Goal: Task Accomplishment & Management: Manage account settings

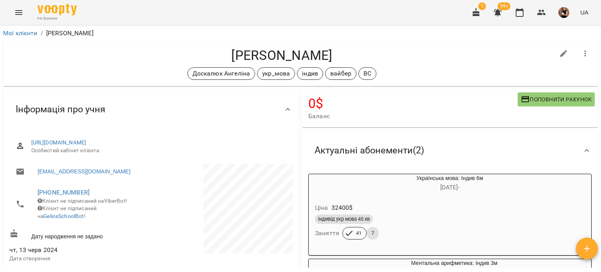
scroll to position [235, 0]
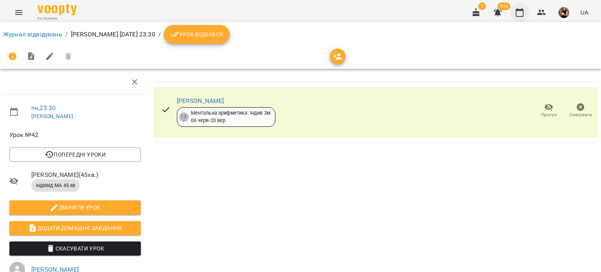
click at [521, 15] on icon "button" at bounding box center [519, 12] width 9 height 9
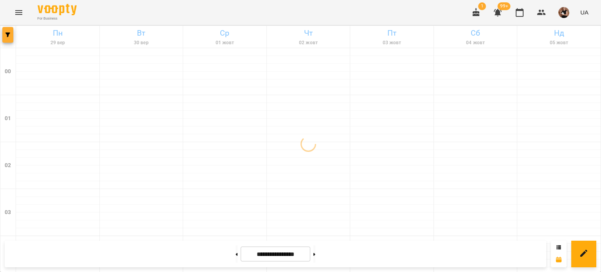
click at [4, 36] on span "button" at bounding box center [7, 34] width 11 height 5
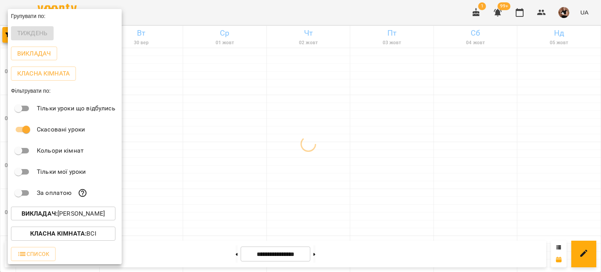
click at [59, 215] on p "Викладач : [PERSON_NAME]" at bounding box center [63, 213] width 83 height 9
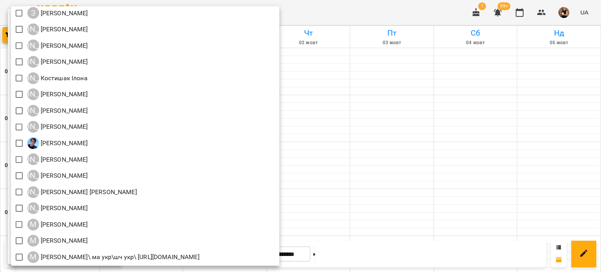
scroll to position [499, 0]
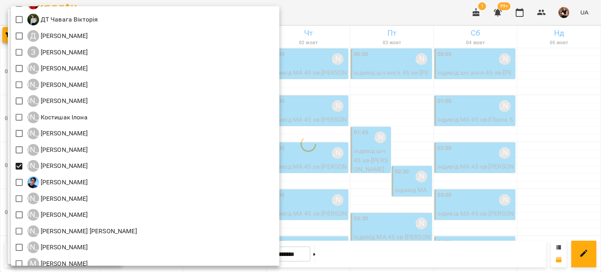
click at [550, 116] on div at bounding box center [300, 136] width 601 height 272
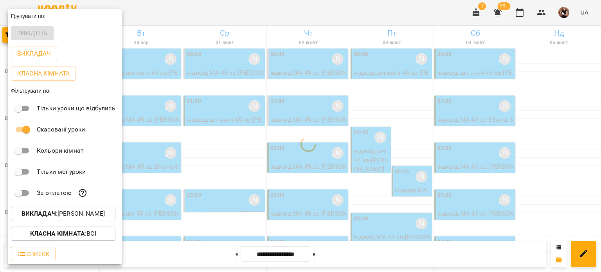
click at [550, 116] on div "Всі ДТ [PERSON_NAME]\укр.мов\шч \ма\укр мова\математика [URL][DOMAIN_NAME] ДТ […" at bounding box center [300, 136] width 601 height 272
click at [550, 116] on div at bounding box center [300, 136] width 601 height 272
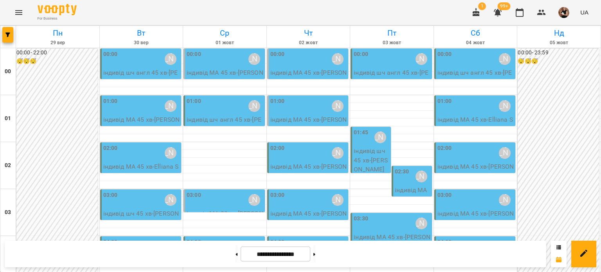
scroll to position [196, 0]
click at [5, 36] on span "button" at bounding box center [7, 34] width 11 height 5
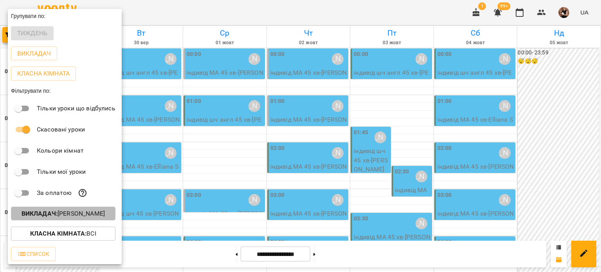
click at [74, 215] on p "Викладач : [PERSON_NAME]" at bounding box center [63, 213] width 83 height 9
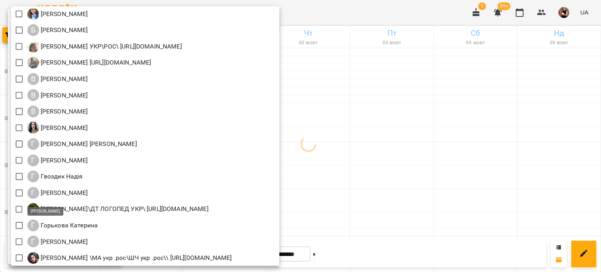
scroll to position [235, 0]
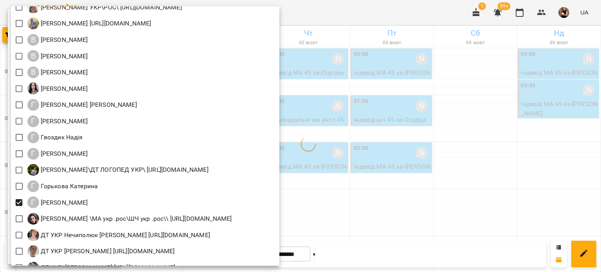
click at [445, 116] on div at bounding box center [300, 136] width 601 height 272
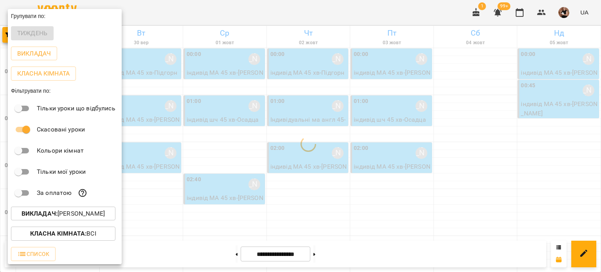
click at [445, 116] on div "Всі ДТ [PERSON_NAME]\укр.мов\шч \ма\укр мова\математика [URL][DOMAIN_NAME] ДТ […" at bounding box center [300, 136] width 601 height 272
click at [445, 116] on div at bounding box center [300, 136] width 601 height 272
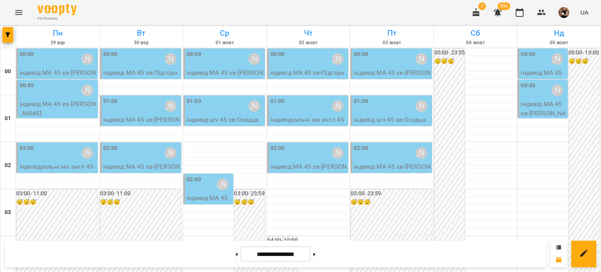
scroll to position [0, 0]
click at [3, 36] on span "button" at bounding box center [7, 34] width 11 height 5
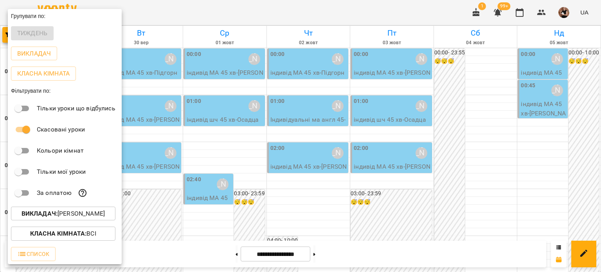
click at [56, 212] on b "Викладач :" at bounding box center [40, 213] width 36 height 7
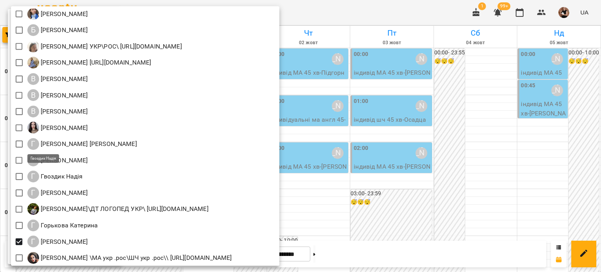
scroll to position [313, 0]
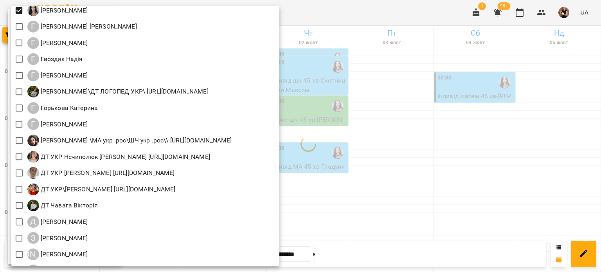
click at [453, 184] on div at bounding box center [300, 136] width 601 height 272
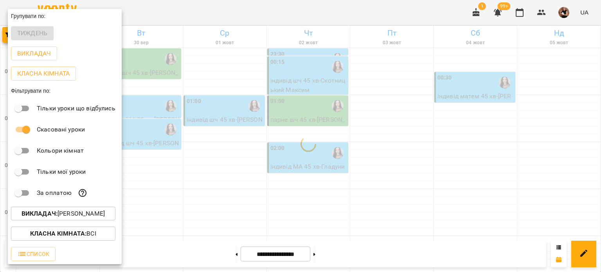
click at [196, 156] on div at bounding box center [300, 136] width 601 height 272
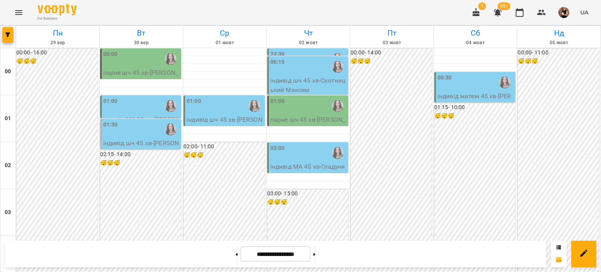
scroll to position [938, 0]
click at [6, 35] on icon "button" at bounding box center [7, 34] width 5 height 5
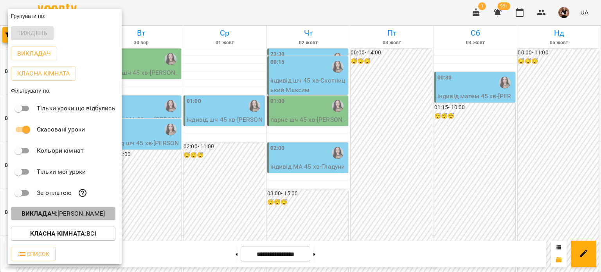
click at [52, 214] on b "Викладач :" at bounding box center [40, 213] width 36 height 7
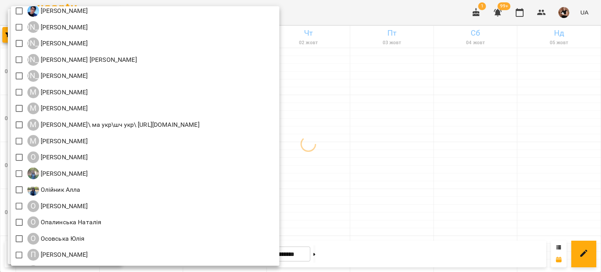
scroll to position [744, 0]
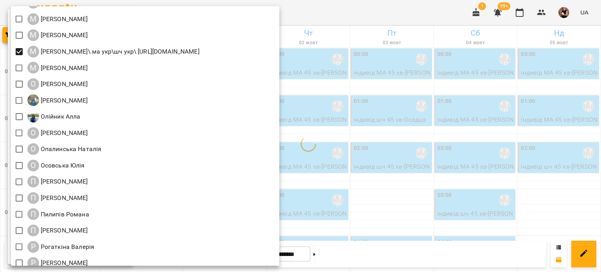
click at [449, 126] on div at bounding box center [300, 136] width 601 height 272
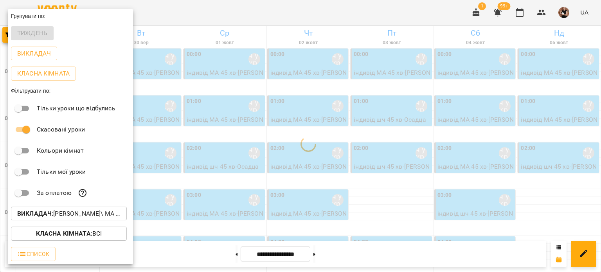
click at [458, 112] on div "Всі ДТ [PERSON_NAME]\укр.мов\шч \ма\укр мова\математика [URL][DOMAIN_NAME] ДТ […" at bounding box center [300, 136] width 601 height 272
click at [458, 112] on div at bounding box center [300, 136] width 601 height 272
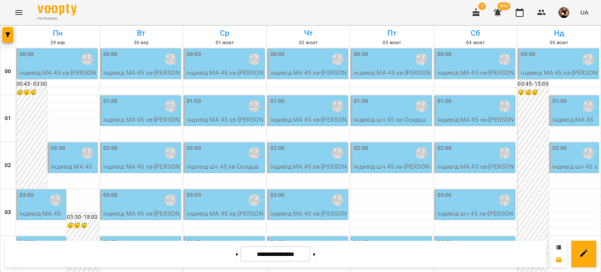
scroll to position [78, 0]
click at [3, 30] on button "button" at bounding box center [7, 35] width 11 height 16
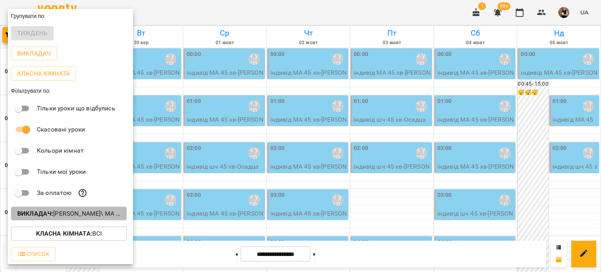
click at [70, 213] on p "Викладач : [PERSON_NAME]\ ма укр\шч укр\ [URL][DOMAIN_NAME]" at bounding box center [68, 213] width 103 height 9
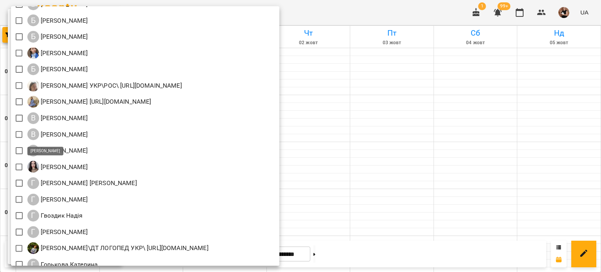
scroll to position [117, 0]
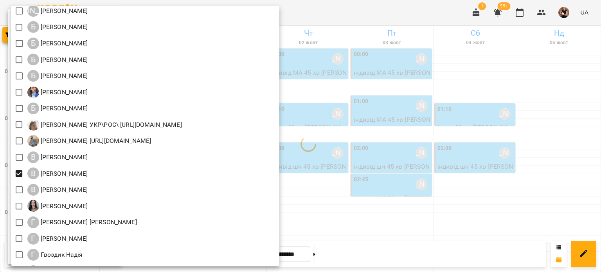
click at [453, 169] on div at bounding box center [300, 136] width 601 height 272
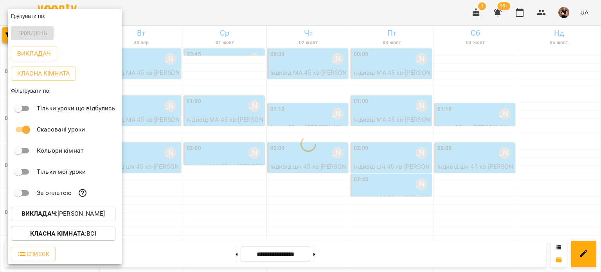
click at [453, 169] on div "Всі ДТ [PERSON_NAME]\укр.мов\шч \ма\укр мова\математика [URL][DOMAIN_NAME] ДТ […" at bounding box center [300, 136] width 601 height 272
click at [454, 168] on div at bounding box center [300, 136] width 601 height 272
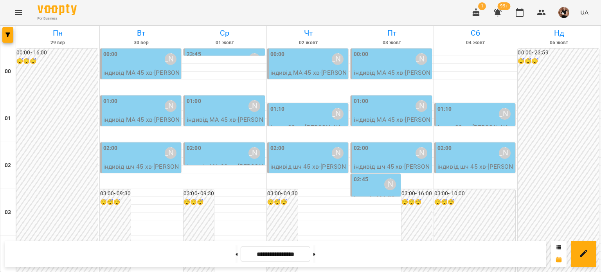
scroll to position [938, 0]
click at [7, 32] on icon "button" at bounding box center [7, 34] width 5 height 5
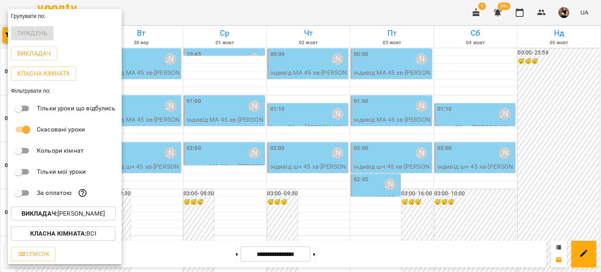
click at [72, 170] on p "Тільки мої уроки" at bounding box center [61, 171] width 49 height 9
click at [58, 217] on b "Викладач :" at bounding box center [40, 213] width 36 height 7
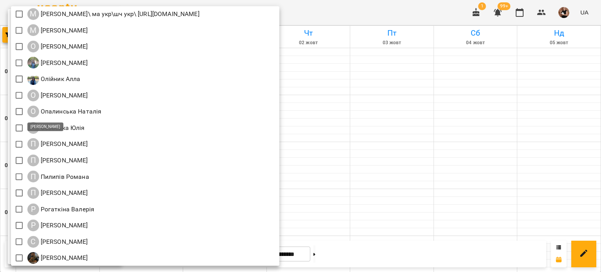
scroll to position [783, 0]
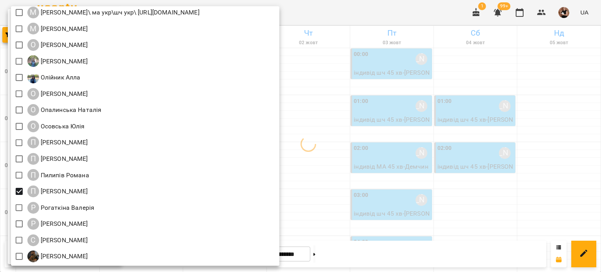
click at [388, 107] on div at bounding box center [300, 136] width 601 height 272
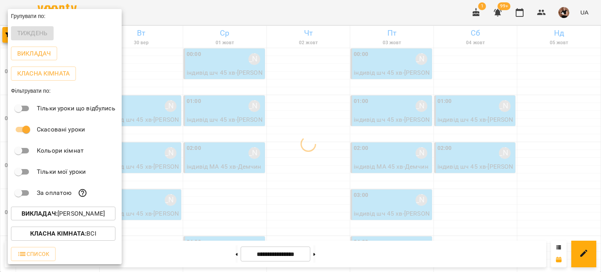
click at [389, 106] on div "Всі ДТ [PERSON_NAME]\укр.мов\шч \ма\укр мова\математика [URL][DOMAIN_NAME] ДТ […" at bounding box center [300, 136] width 601 height 272
click at [389, 106] on div at bounding box center [300, 136] width 601 height 272
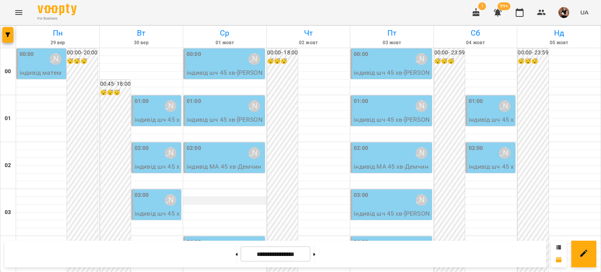
scroll to position [157, 0]
